Goal: Task Accomplishment & Management: Complete application form

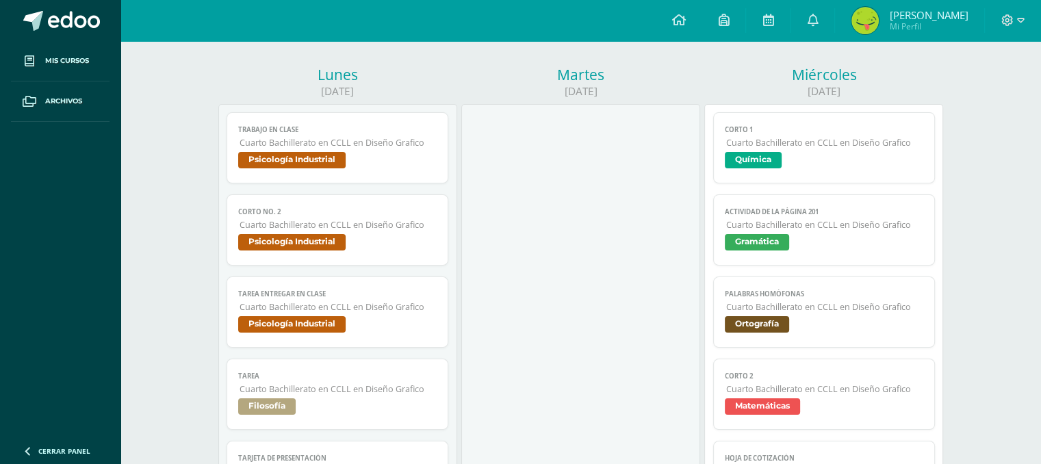
scroll to position [164, 0]
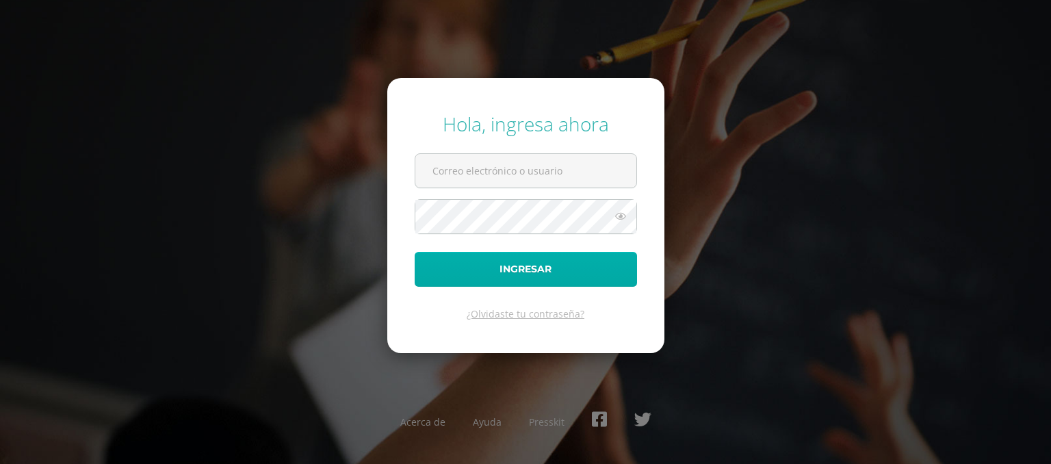
type input "[EMAIL_ADDRESS][PERSON_NAME][DOMAIN_NAME]"
click at [458, 270] on button "Ingresar" at bounding box center [526, 269] width 222 height 35
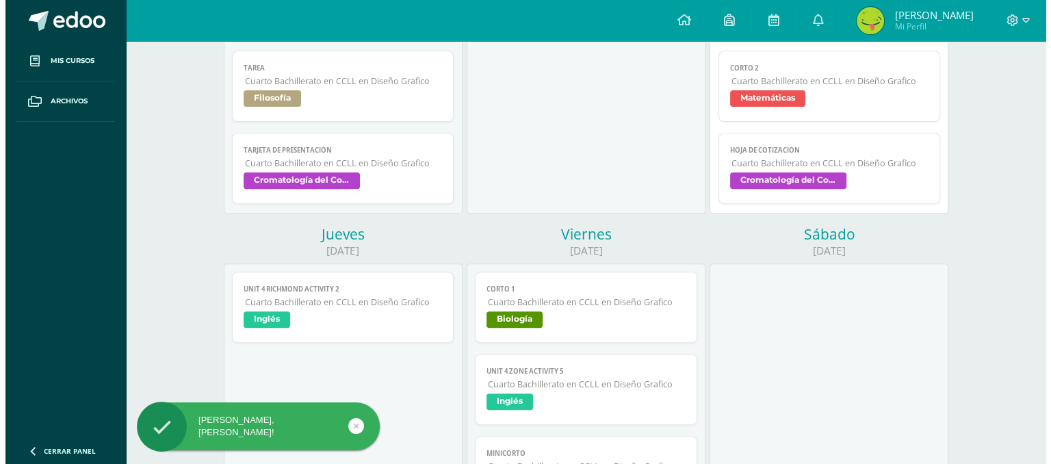
scroll to position [473, 0]
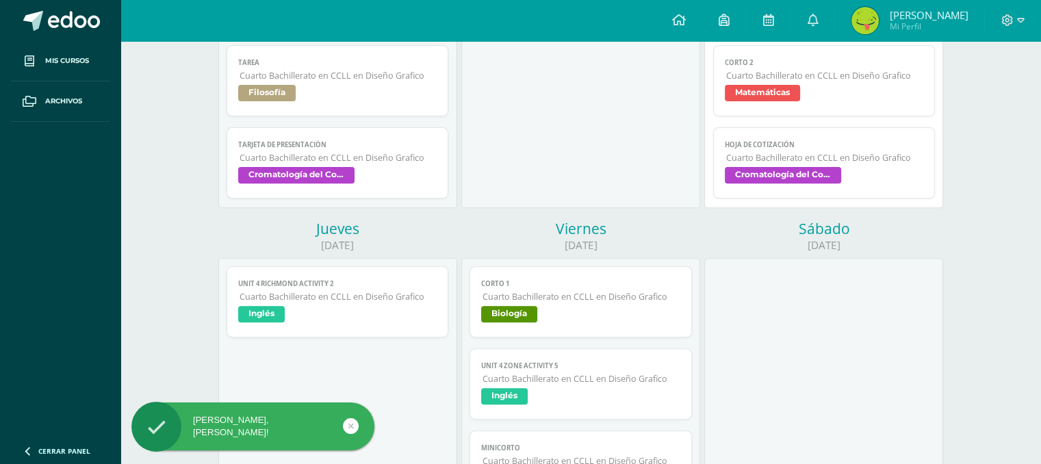
click at [797, 179] on span "Cromatología del Color" at bounding box center [783, 175] width 116 height 16
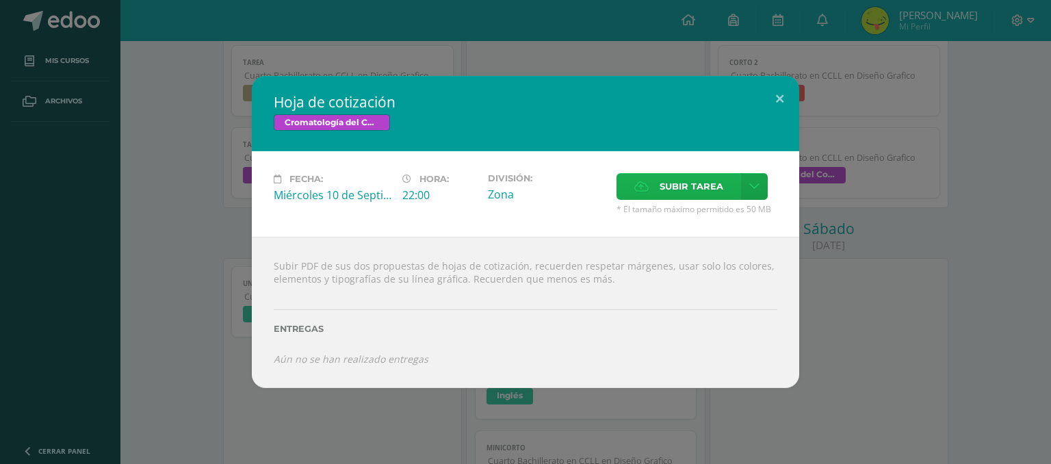
click at [682, 188] on span "Subir tarea" at bounding box center [692, 186] width 64 height 25
click at [0, 0] on input "Subir tarea" at bounding box center [0, 0] width 0 height 0
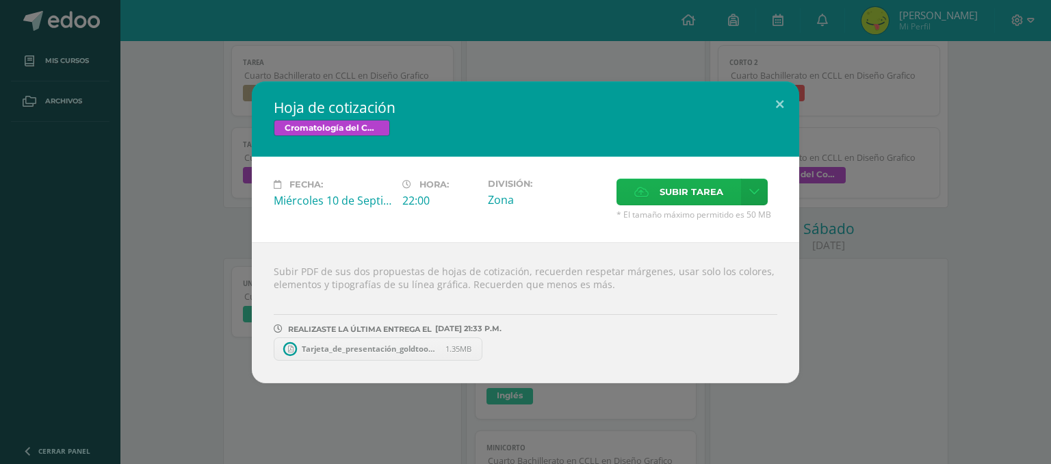
click at [679, 200] on span "Subir tarea" at bounding box center [692, 191] width 64 height 25
click at [0, 0] on input "Subir tarea" at bounding box center [0, 0] width 0 height 0
click at [482, 348] on icon at bounding box center [483, 349] width 6 height 10
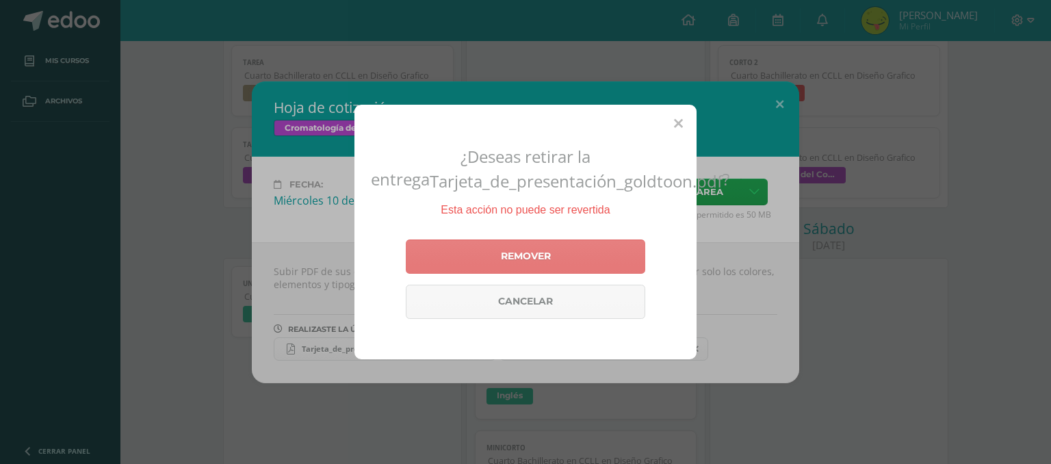
click at [542, 259] on link "Remover" at bounding box center [525, 256] width 239 height 34
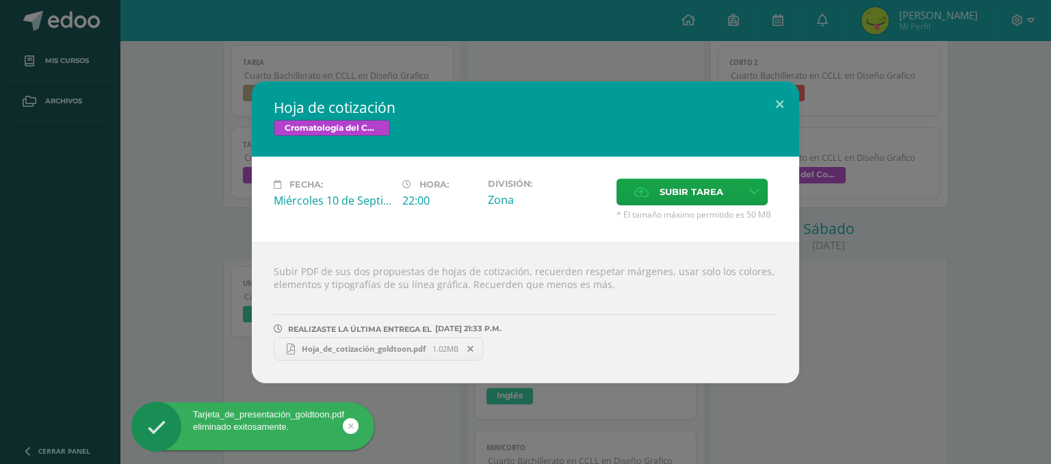
click at [415, 346] on span "Hoja_de_cotización_goldtoon.pdf" at bounding box center [364, 348] width 138 height 10
